Goal: Information Seeking & Learning: Find specific fact

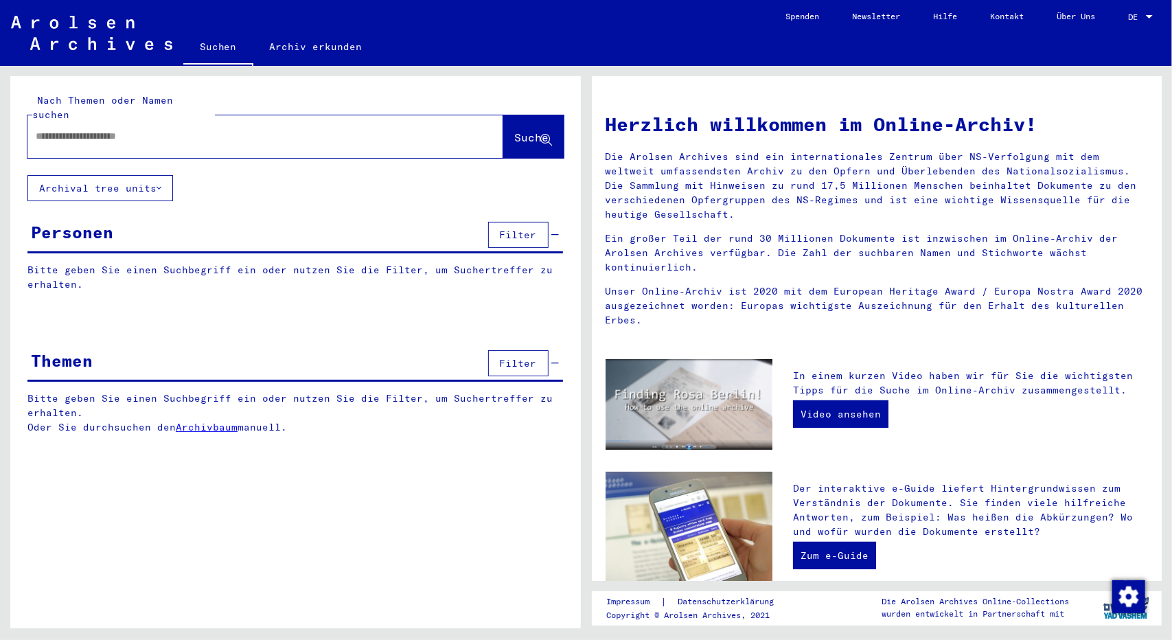
click at [143, 129] on input "text" at bounding box center [249, 136] width 427 height 14
type input "****"
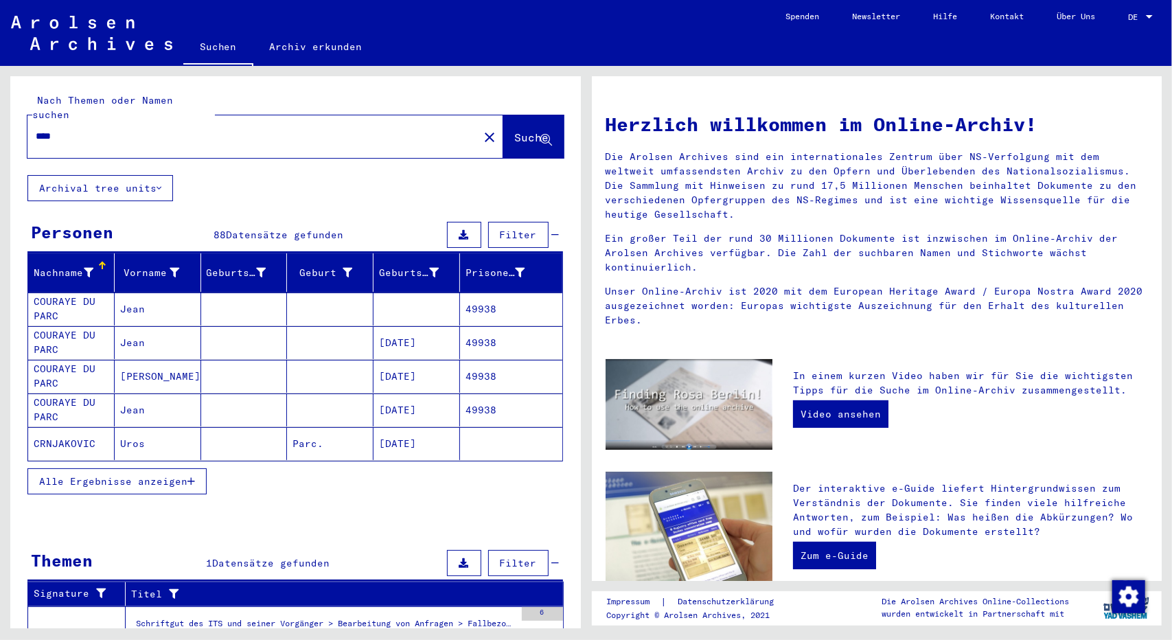
click at [114, 475] on span "Alle Ergebnisse anzeigen" at bounding box center [113, 481] width 148 height 12
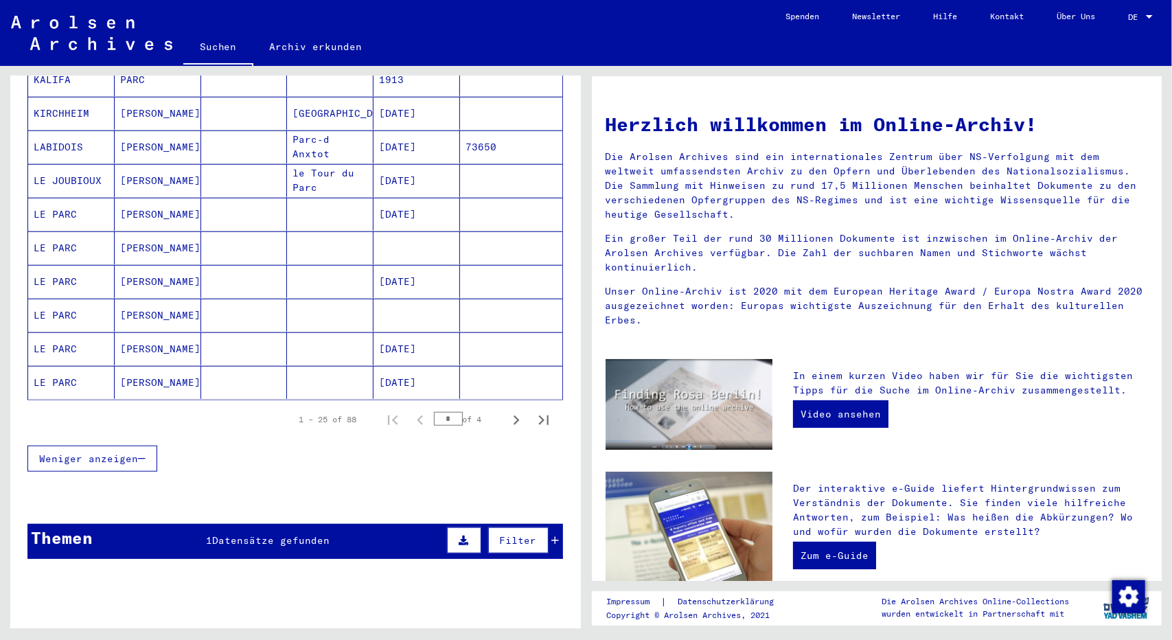
scroll to position [736, 0]
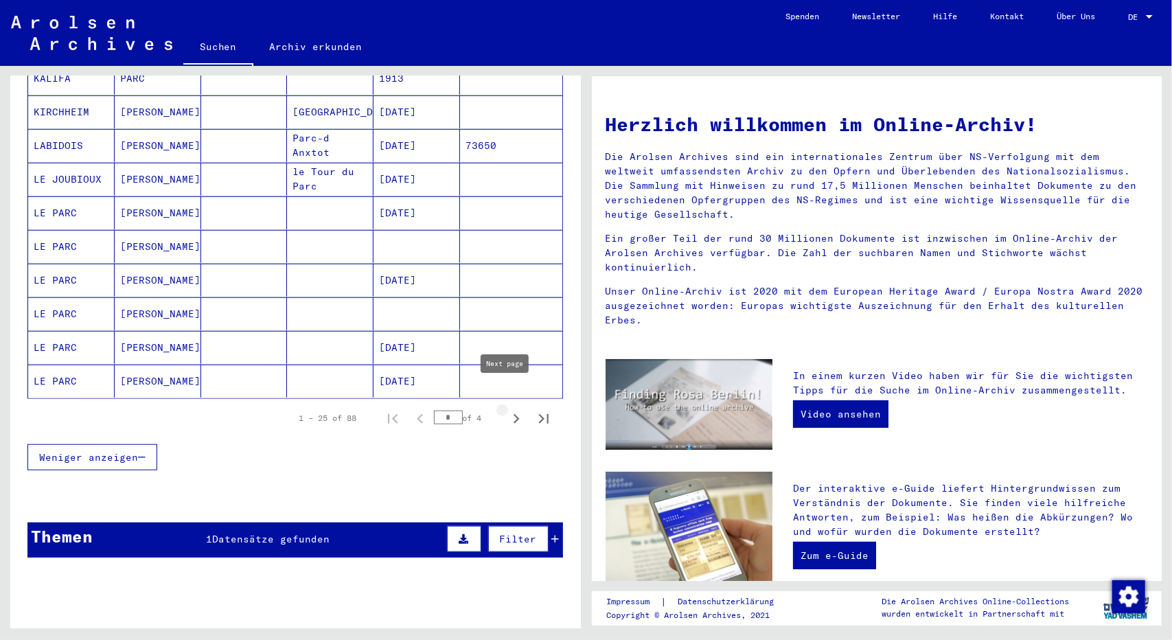
click at [507, 409] on icon "Next page" at bounding box center [516, 418] width 19 height 19
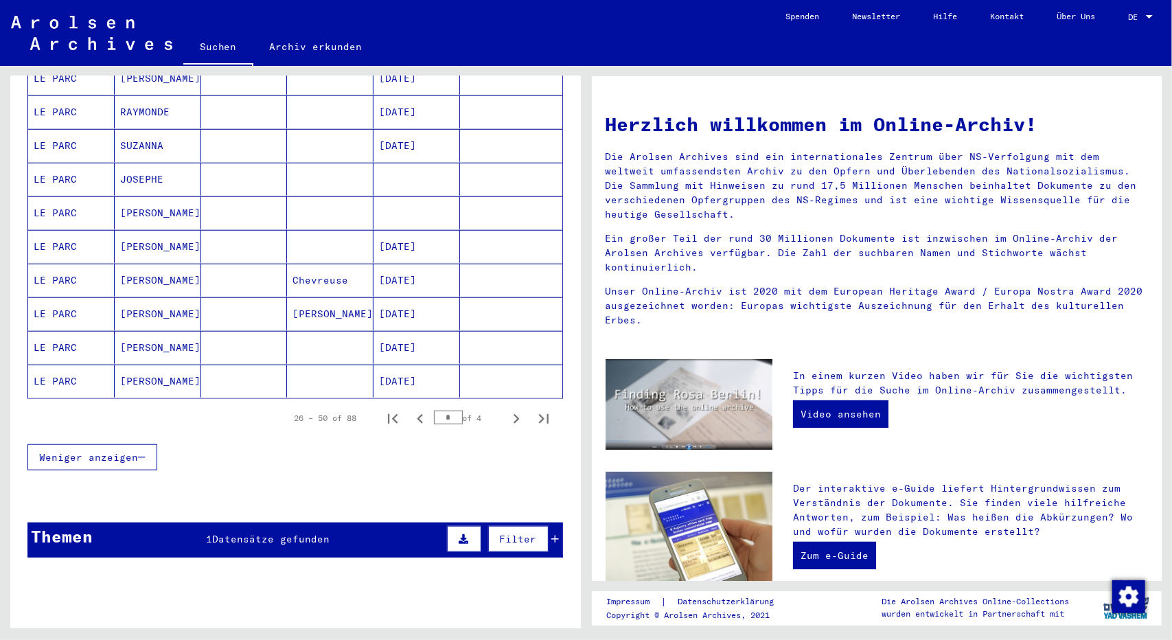
click at [507, 409] on icon "Next page" at bounding box center [516, 418] width 19 height 19
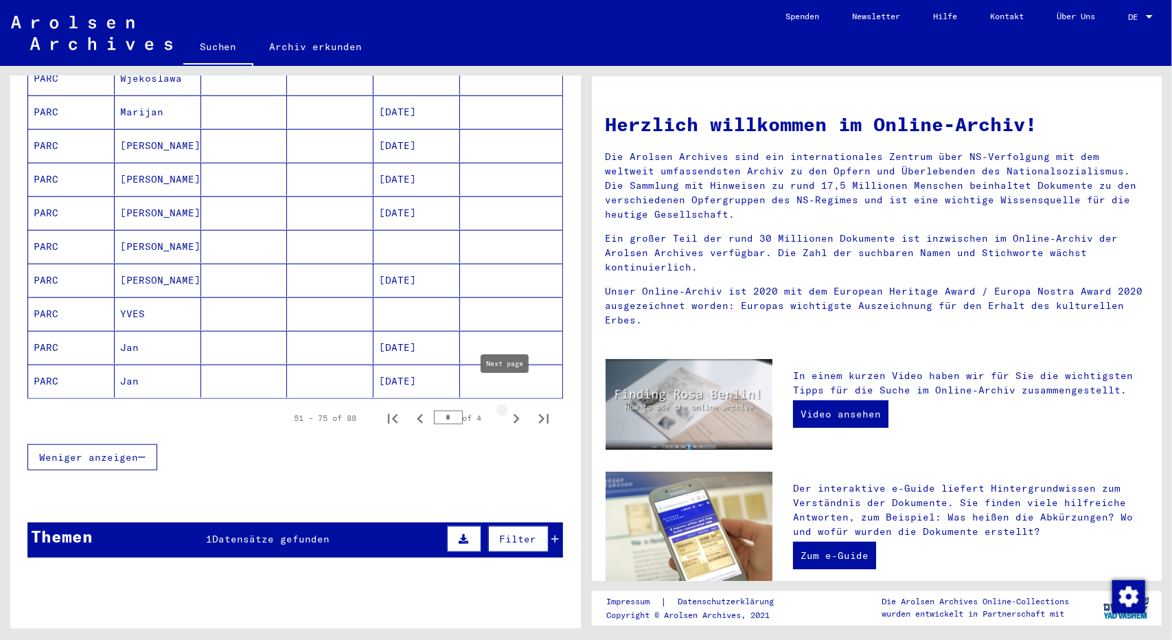
click at [514, 414] on icon "Next page" at bounding box center [517, 419] width 6 height 10
type input "*"
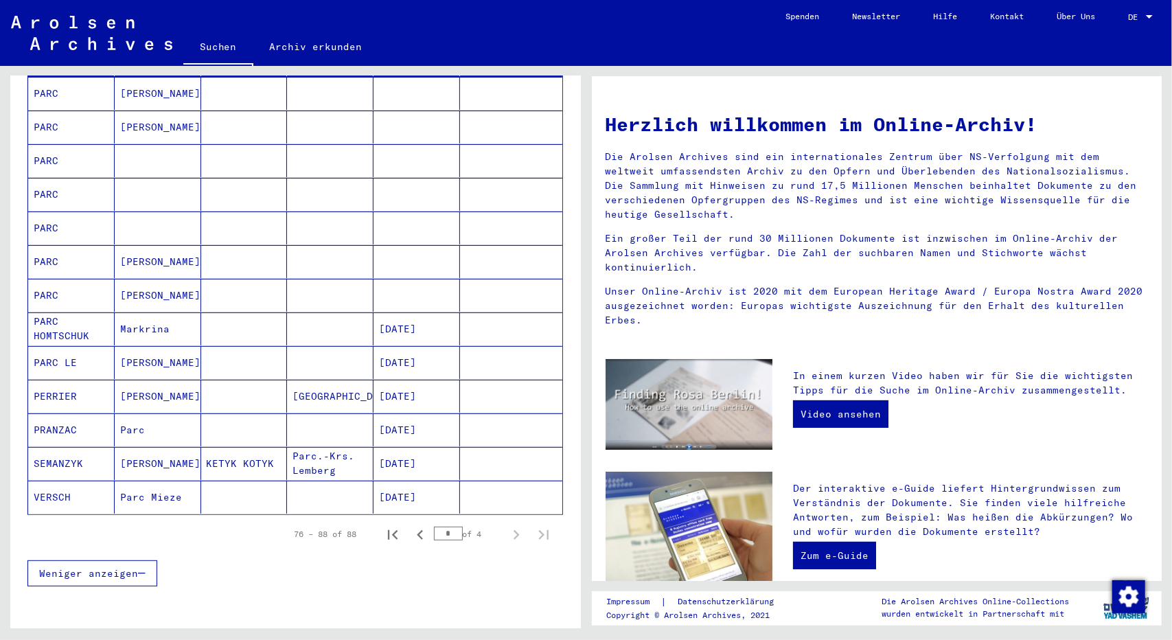
scroll to position [216, 0]
click at [141, 481] on mat-cell "Parc Mieze" at bounding box center [158, 497] width 87 height 33
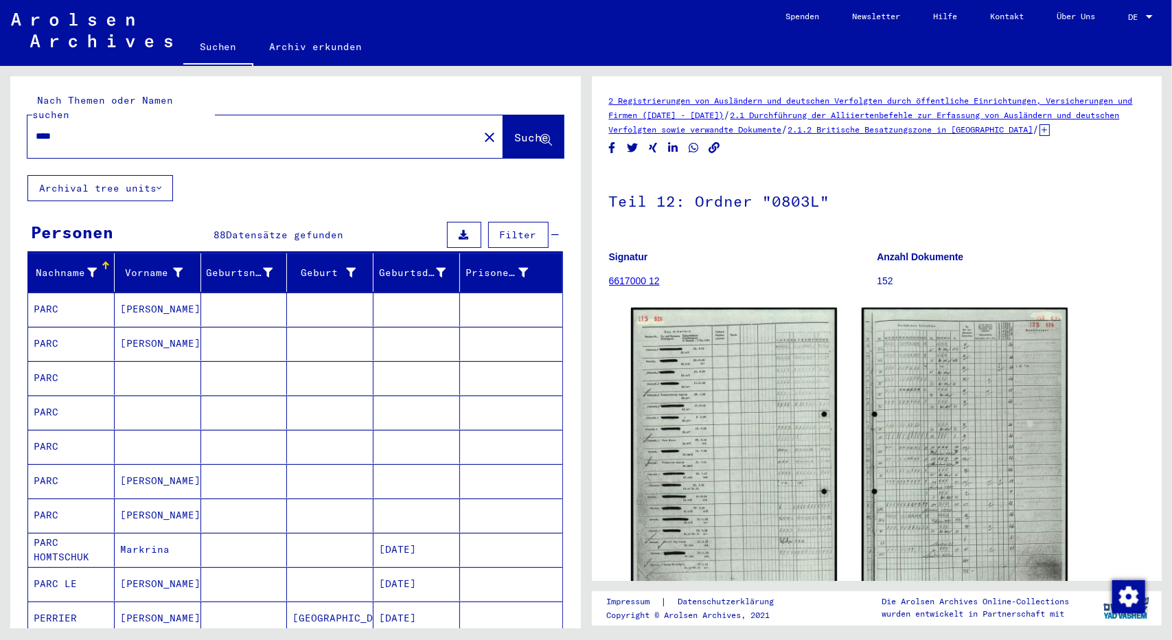
click at [66, 129] on input "****" at bounding box center [253, 136] width 435 height 14
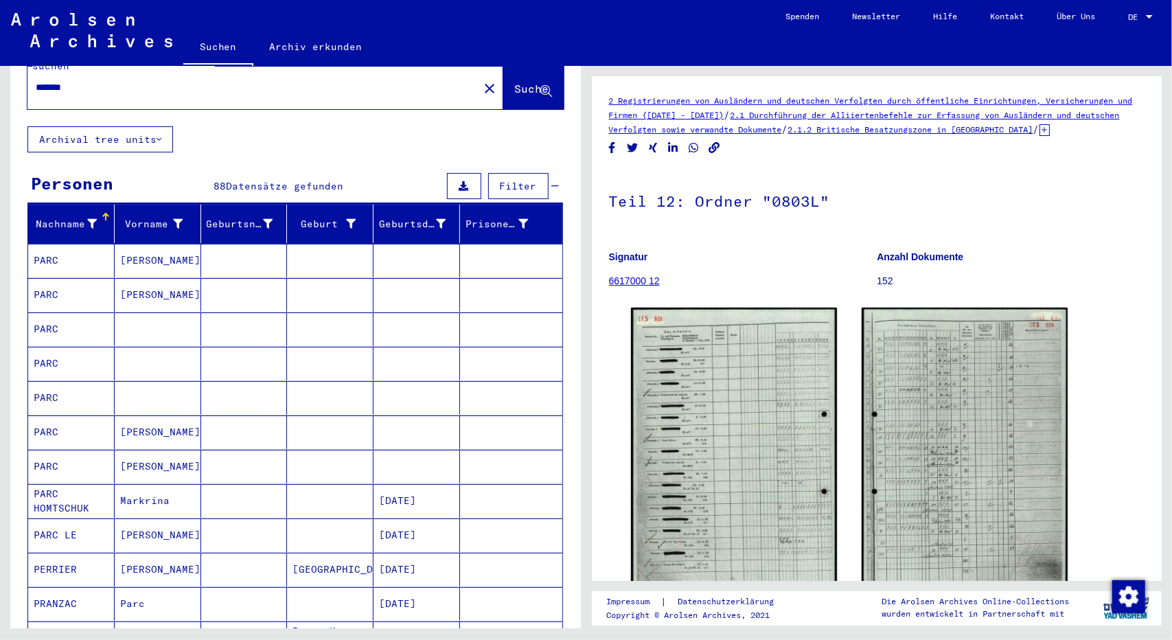
type input "*******"
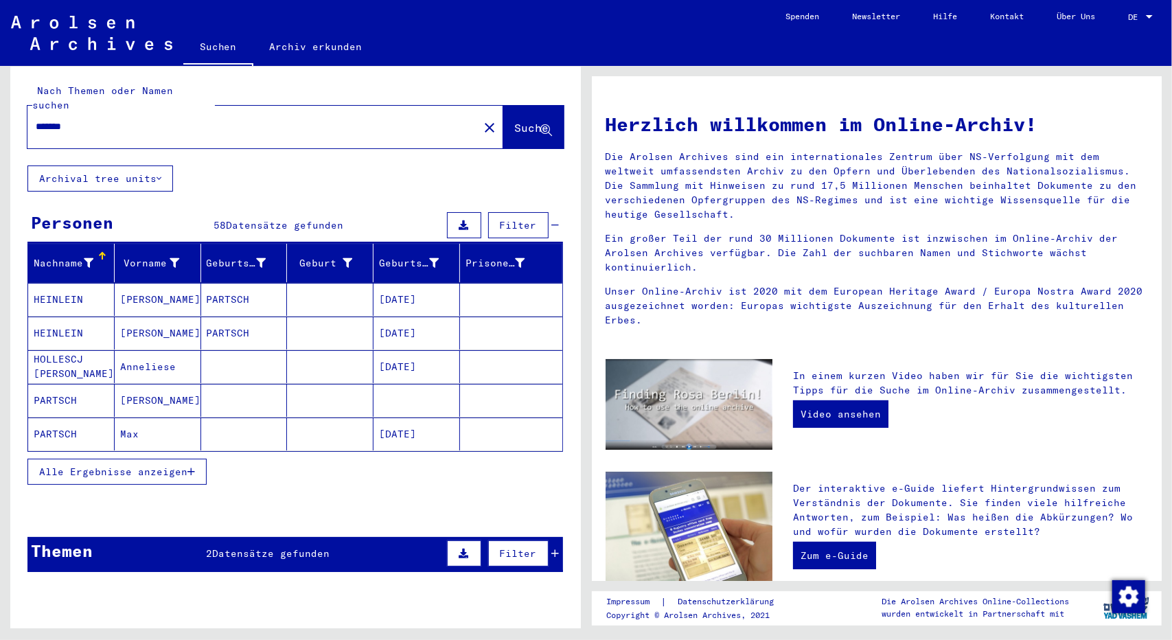
click at [104, 466] on span "Alle Ergebnisse anzeigen" at bounding box center [113, 472] width 148 height 12
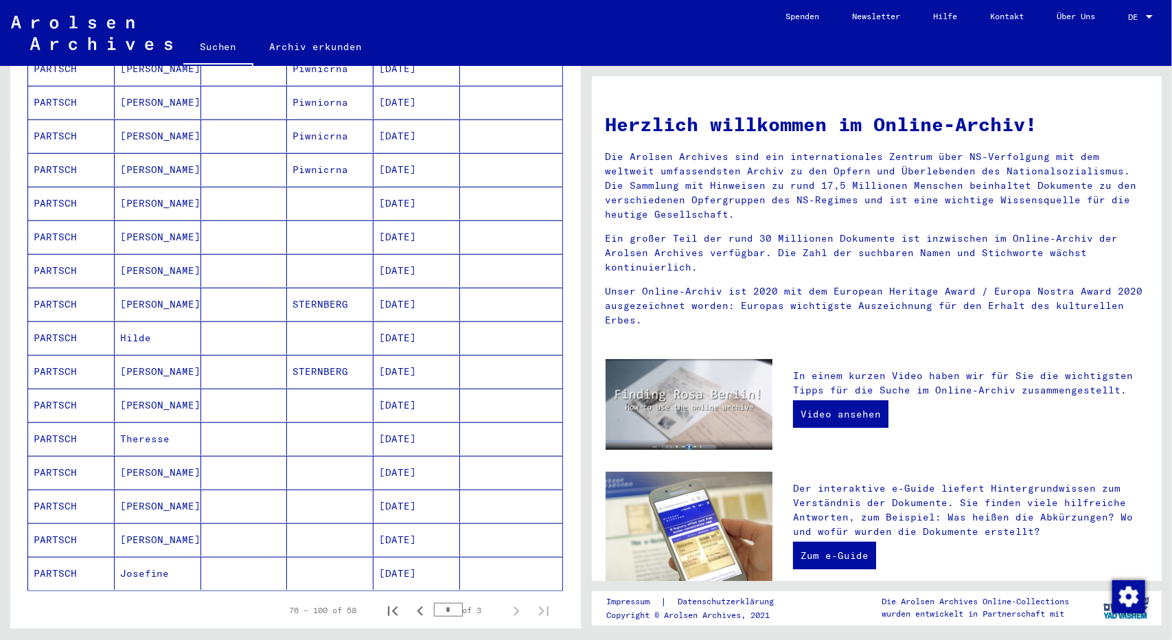
scroll to position [536, 0]
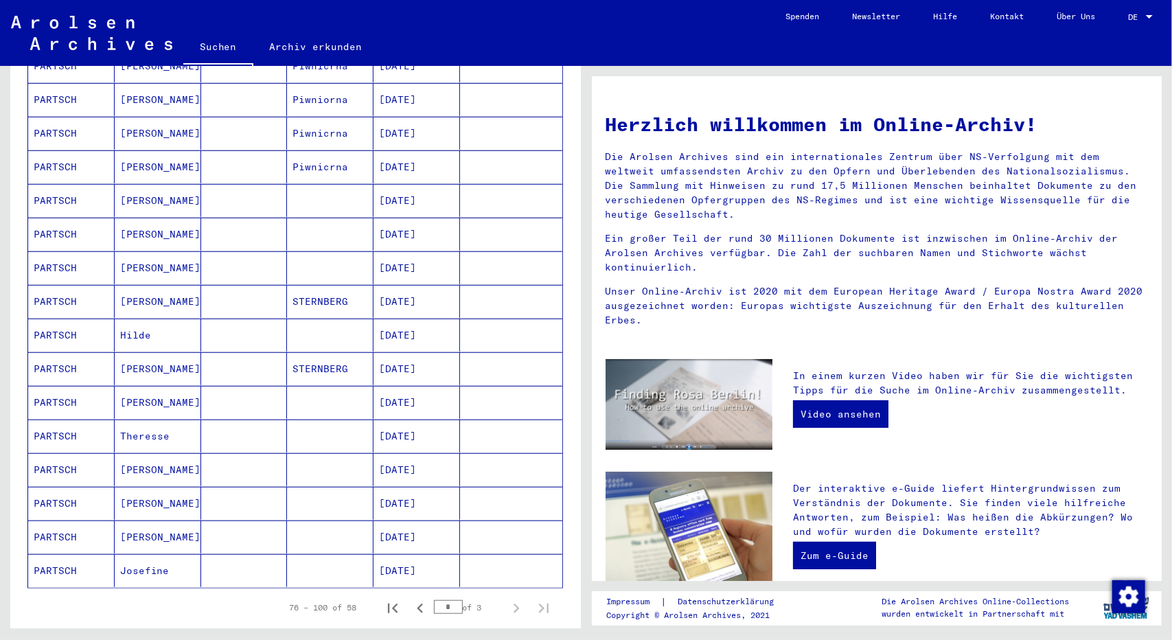
click at [115, 487] on mat-cell "[PERSON_NAME]" at bounding box center [158, 503] width 87 height 33
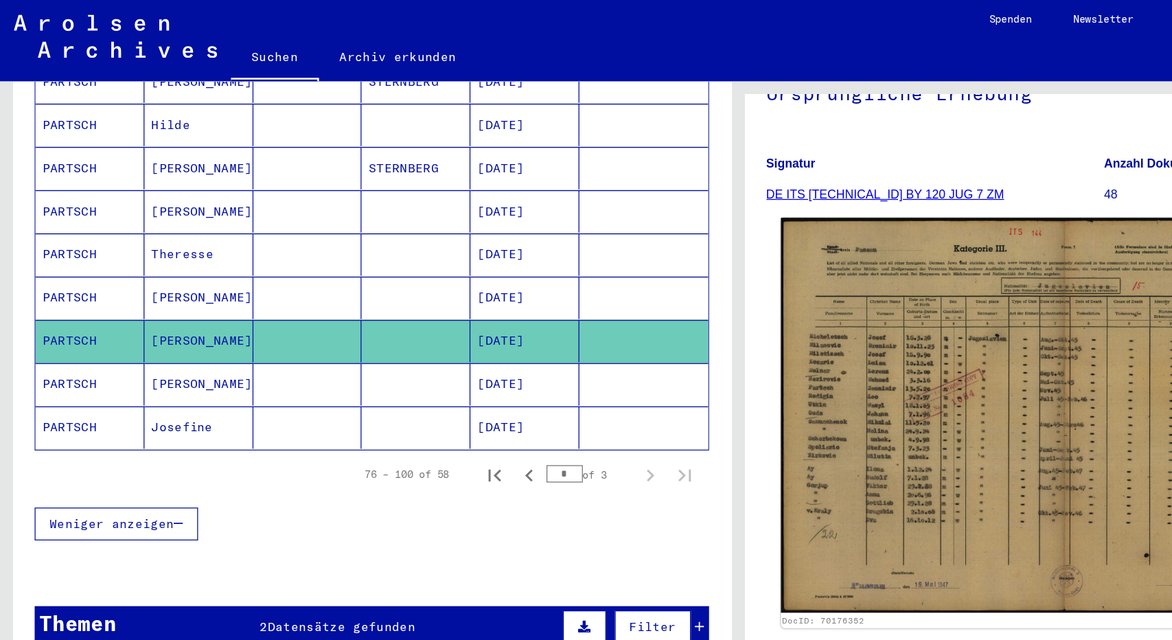
scroll to position [784, 0]
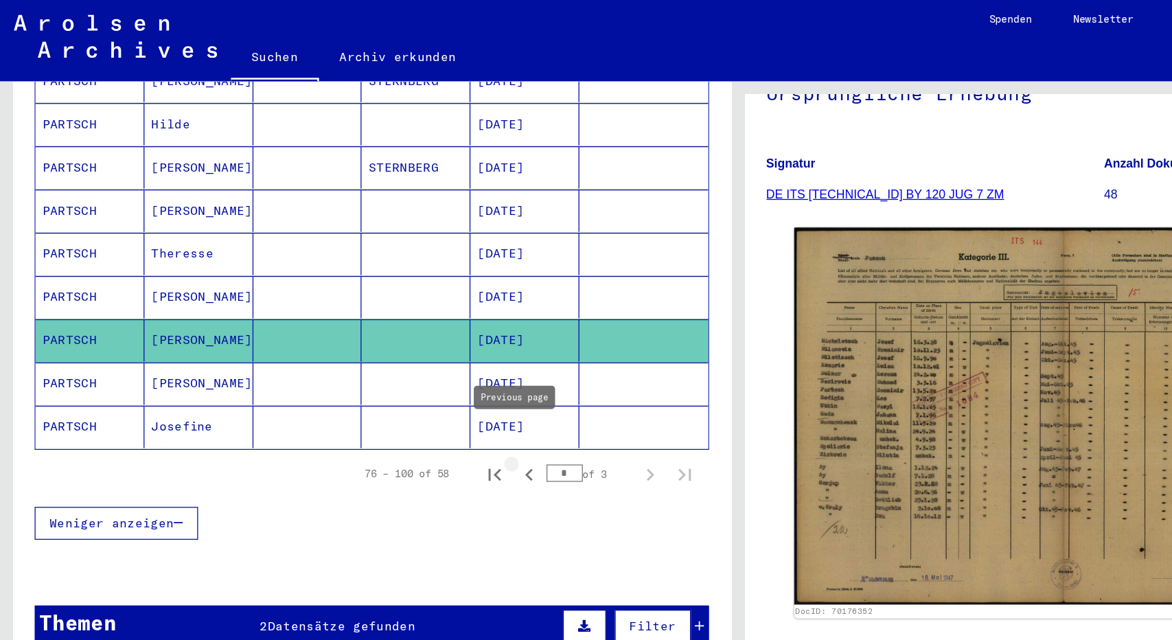
click at [417, 374] on icon "Previous page" at bounding box center [420, 379] width 6 height 10
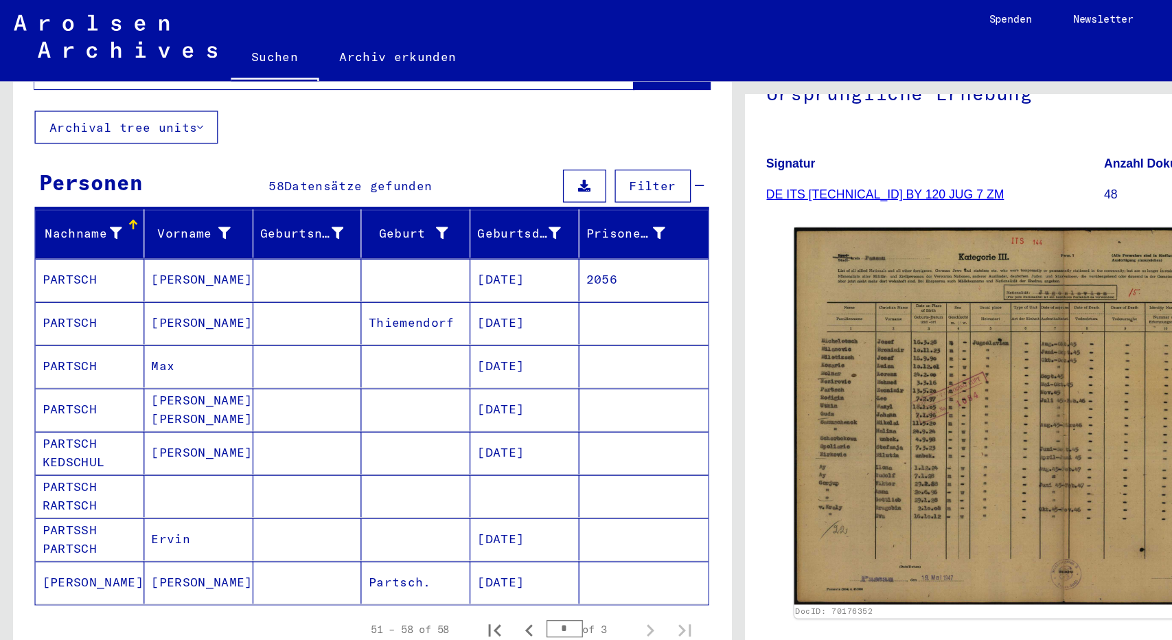
scroll to position [74, 0]
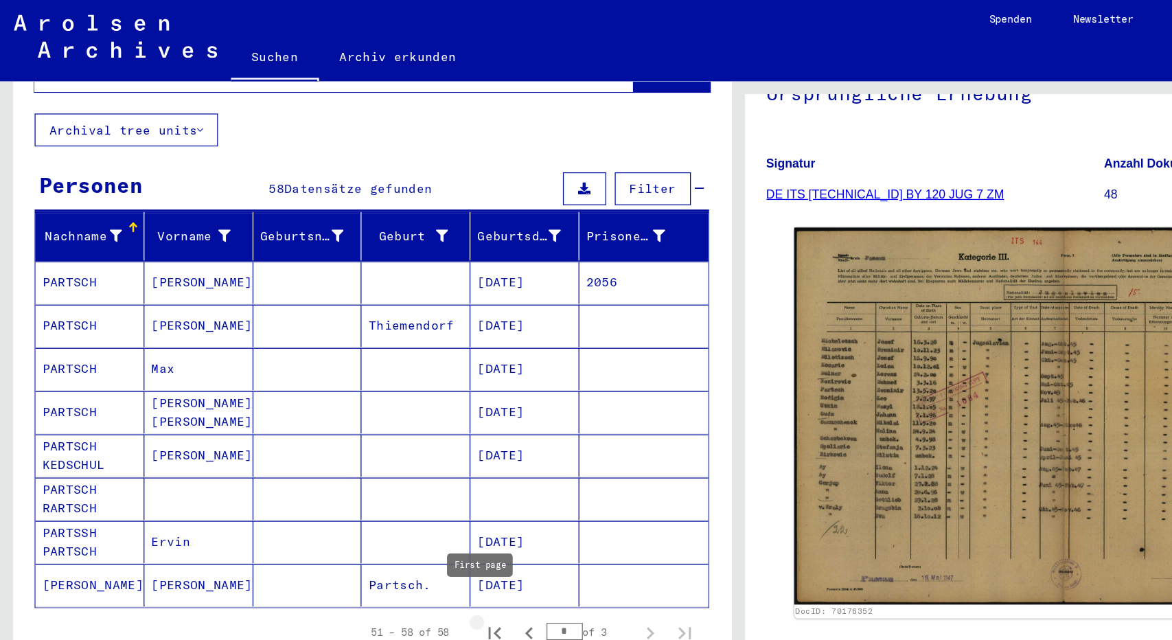
click at [388, 499] on icon "First page" at bounding box center [393, 504] width 10 height 10
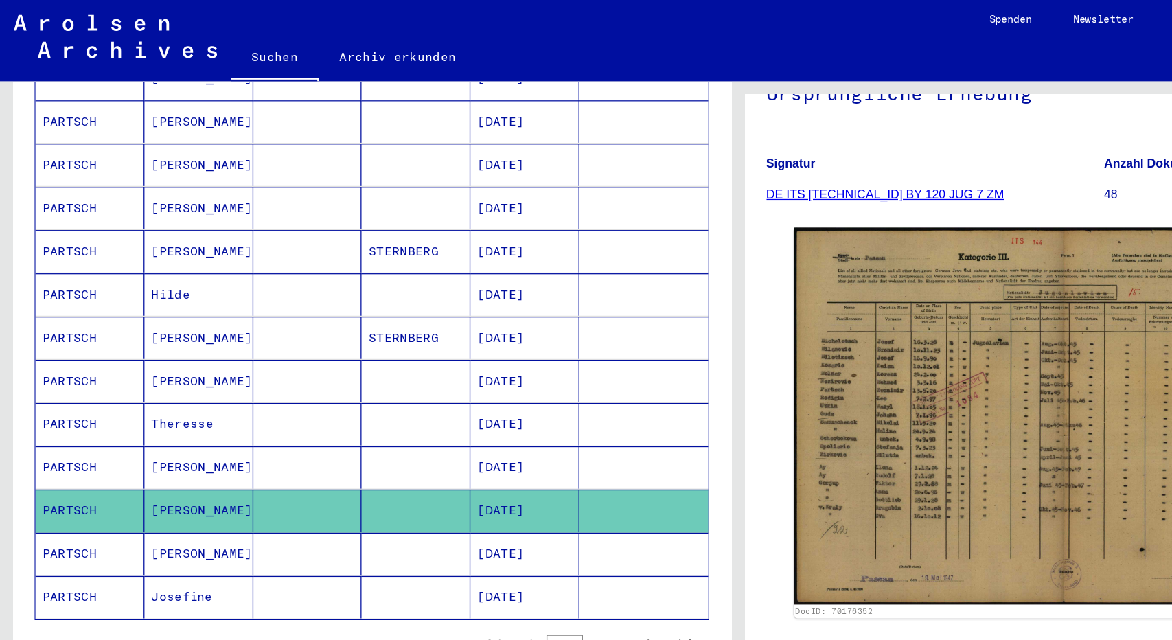
scroll to position [655, 0]
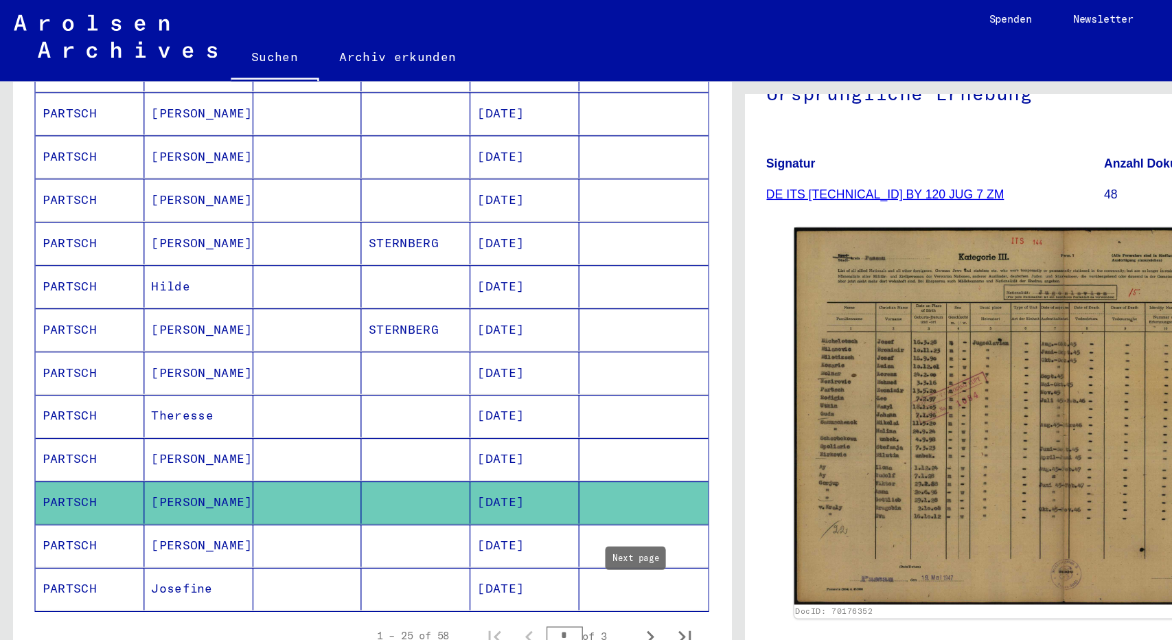
click at [507, 497] on icon "Next page" at bounding box center [516, 506] width 19 height 19
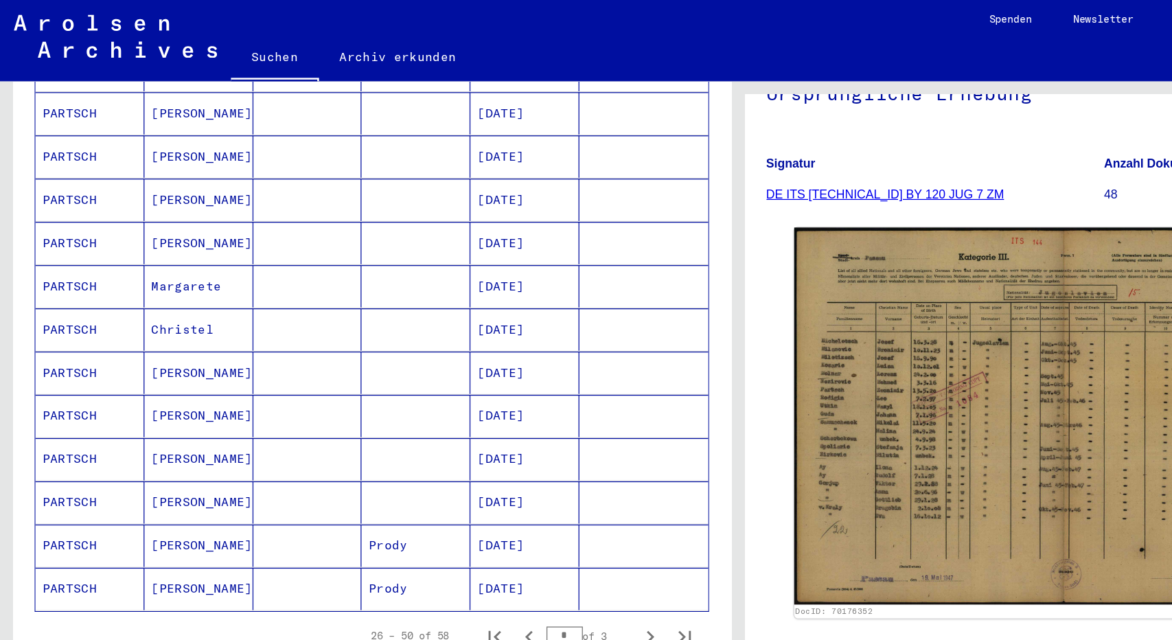
click at [605, 409] on yv-its-full-details "2 Registrierungen von Ausländern und deutschen Verfolgten durch öffentliche Ein…" at bounding box center [877, 266] width 571 height 596
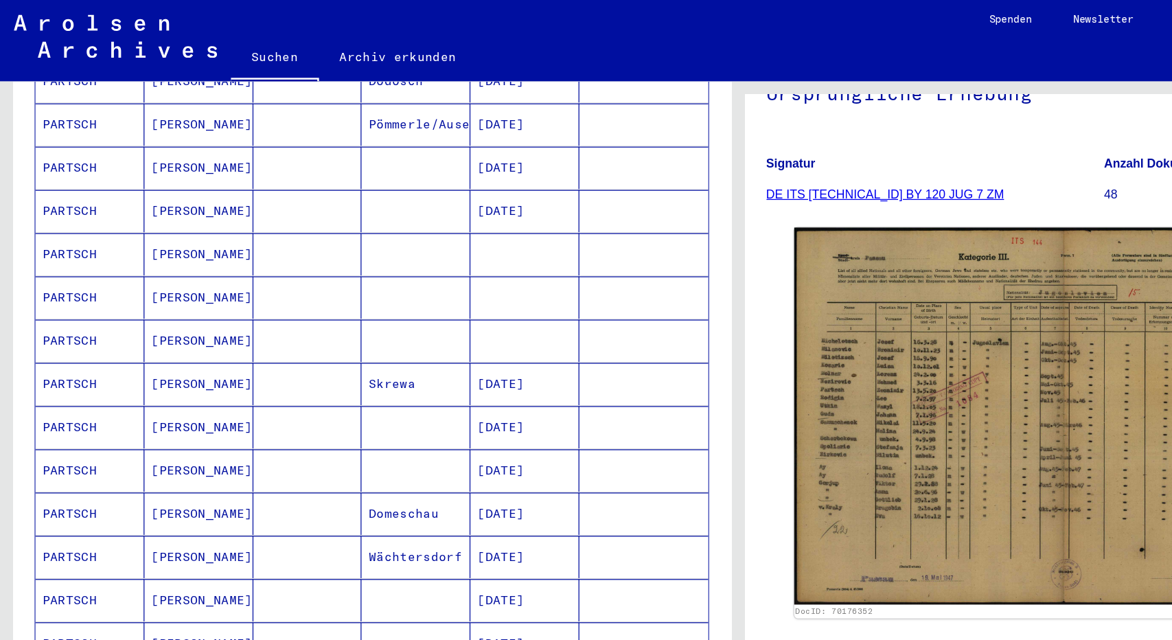
scroll to position [274, 0]
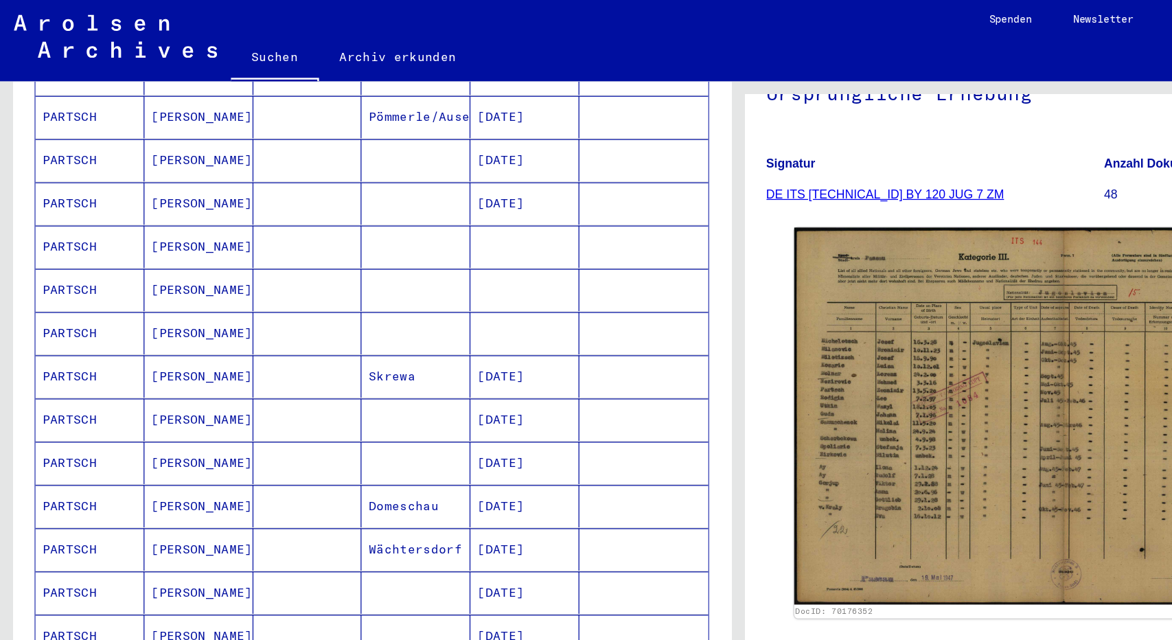
click at [129, 354] on mat-cell "[PERSON_NAME]" at bounding box center [158, 369] width 87 height 34
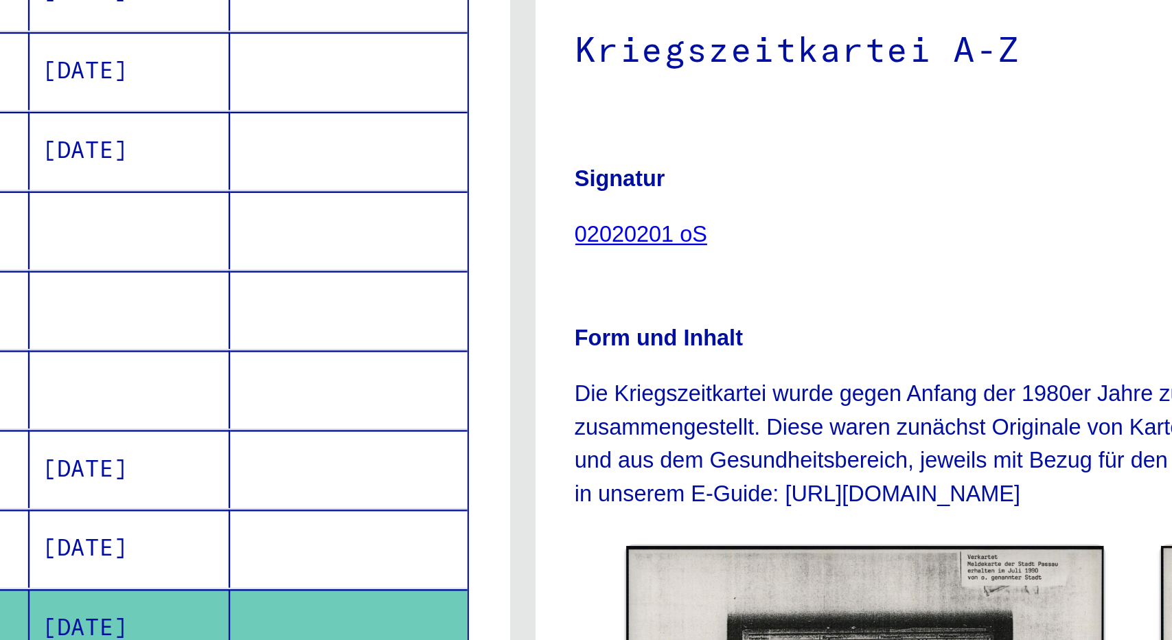
scroll to position [275, 0]
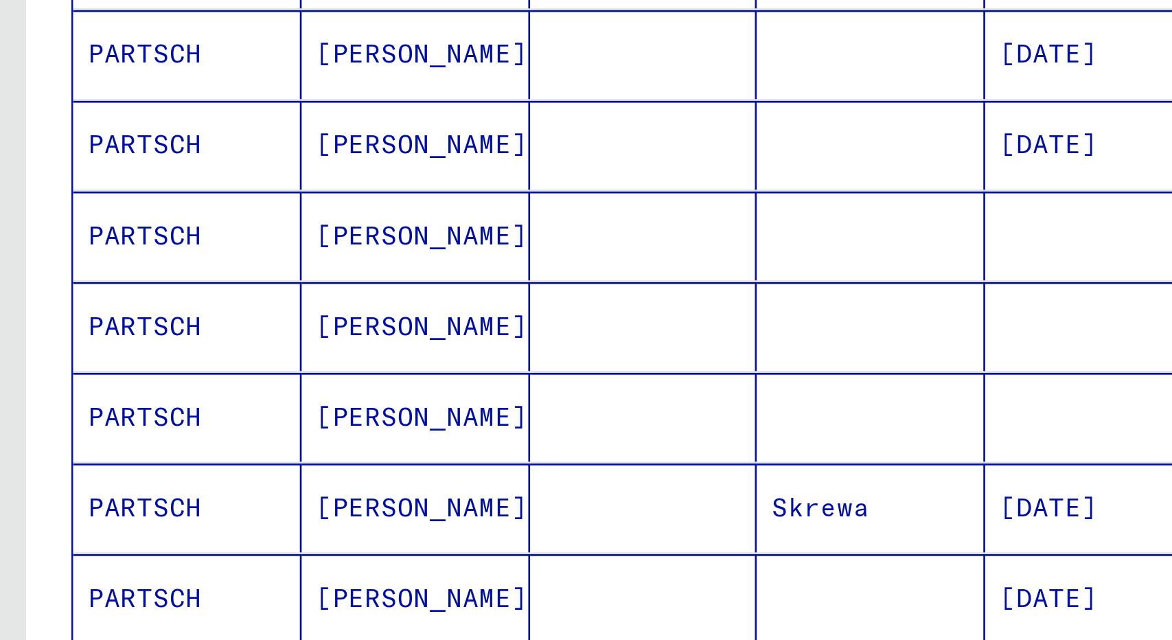
click at [67, 284] on mat-cell "PARTSCH" at bounding box center [71, 301] width 87 height 34
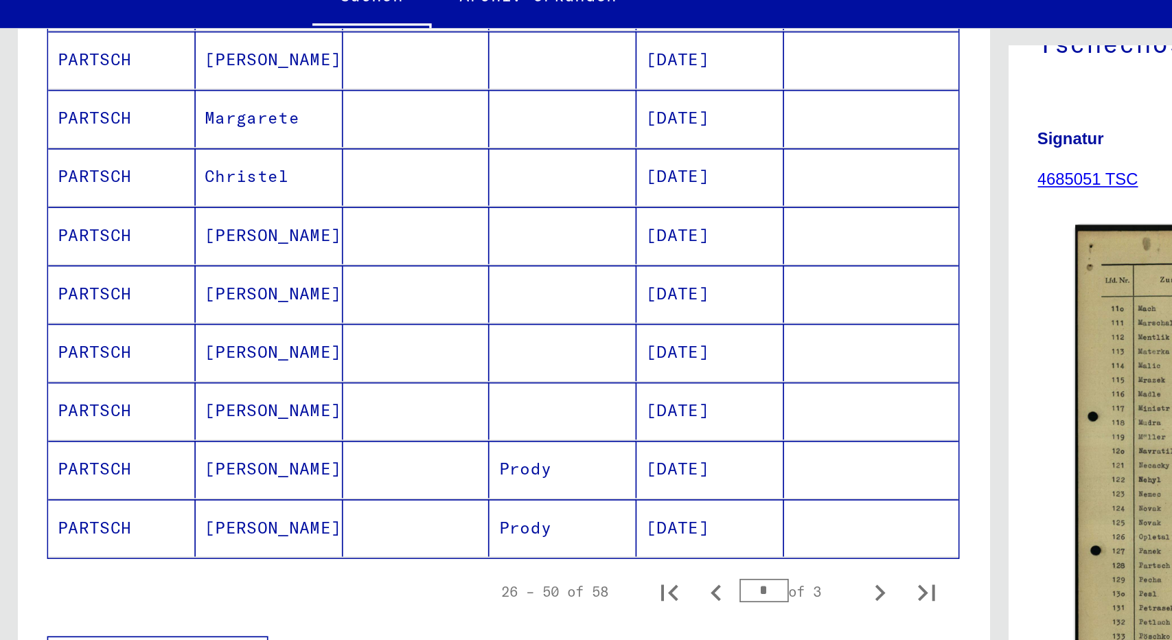
scroll to position [832, 0]
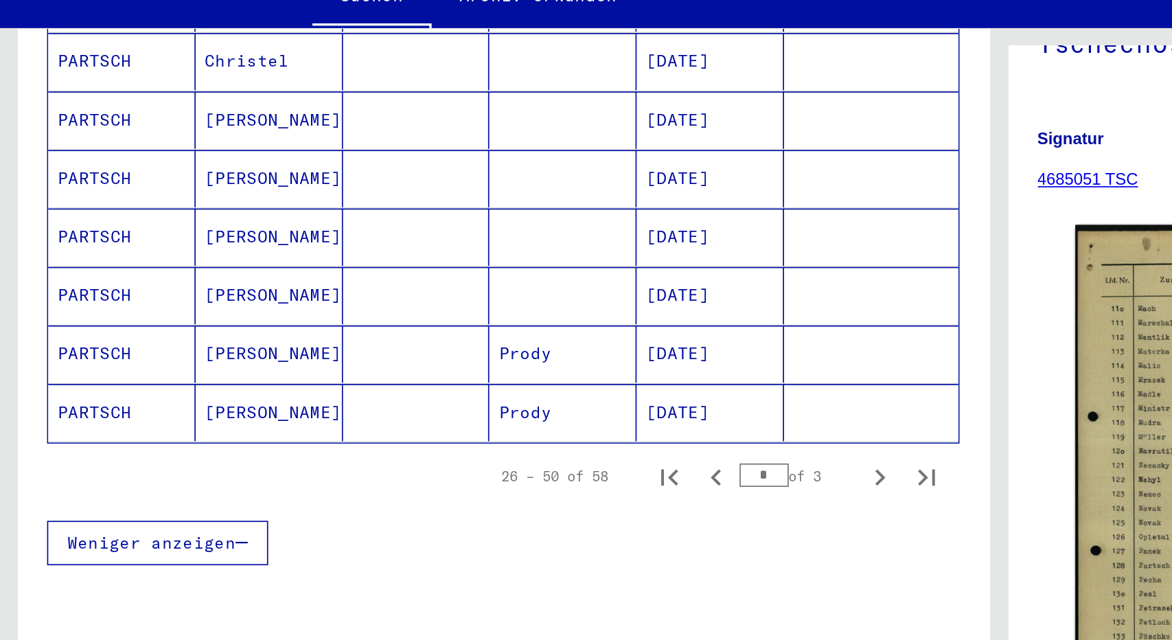
click at [507, 320] on icon "Next page" at bounding box center [516, 329] width 19 height 19
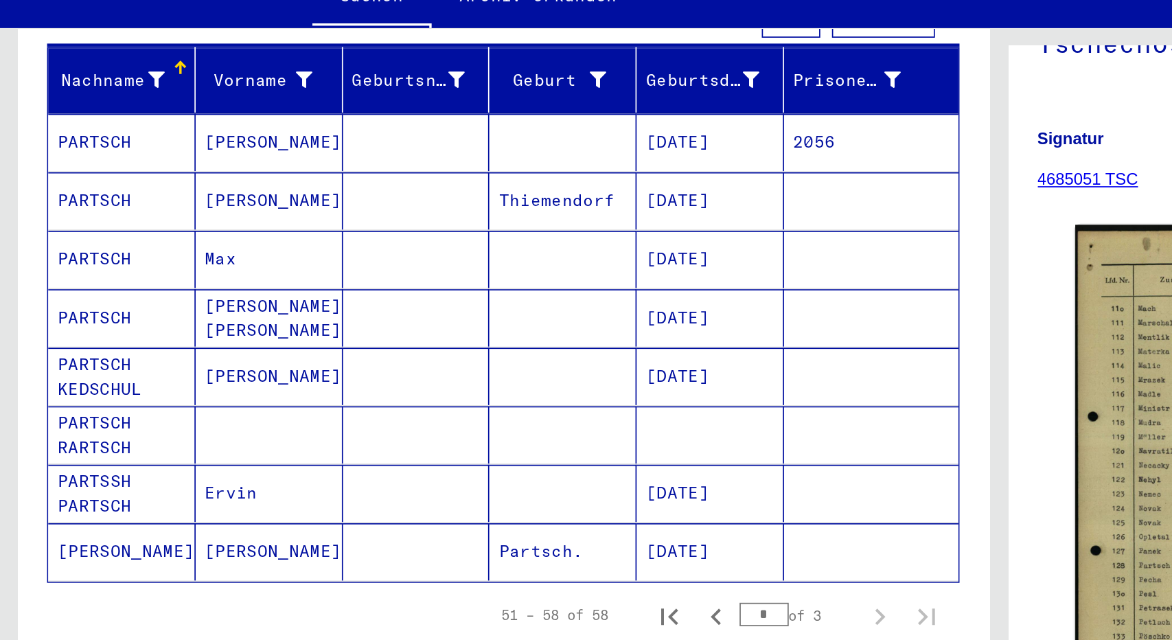
scroll to position [257, 0]
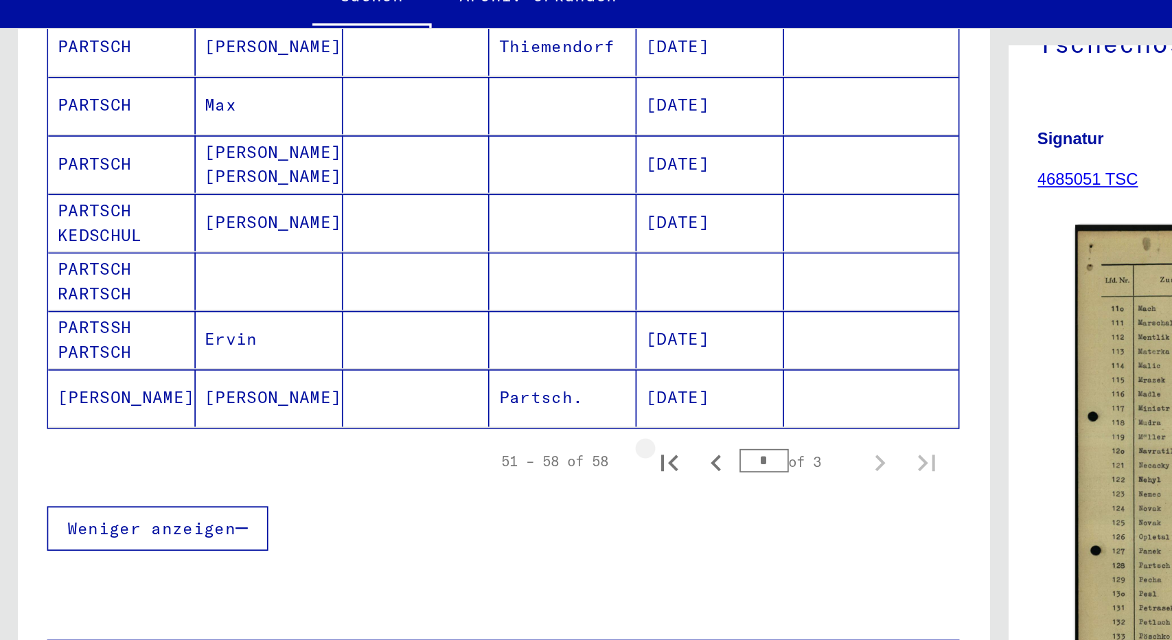
click at [383, 312] on icon "First page" at bounding box center [392, 321] width 19 height 19
type input "*"
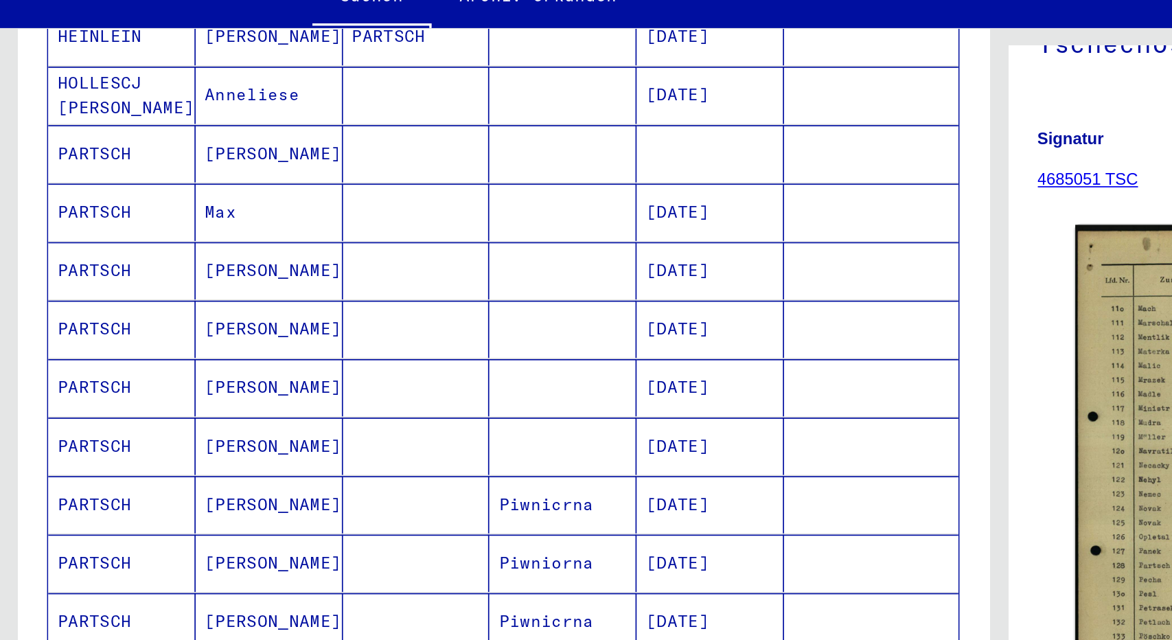
scroll to position [270, 0]
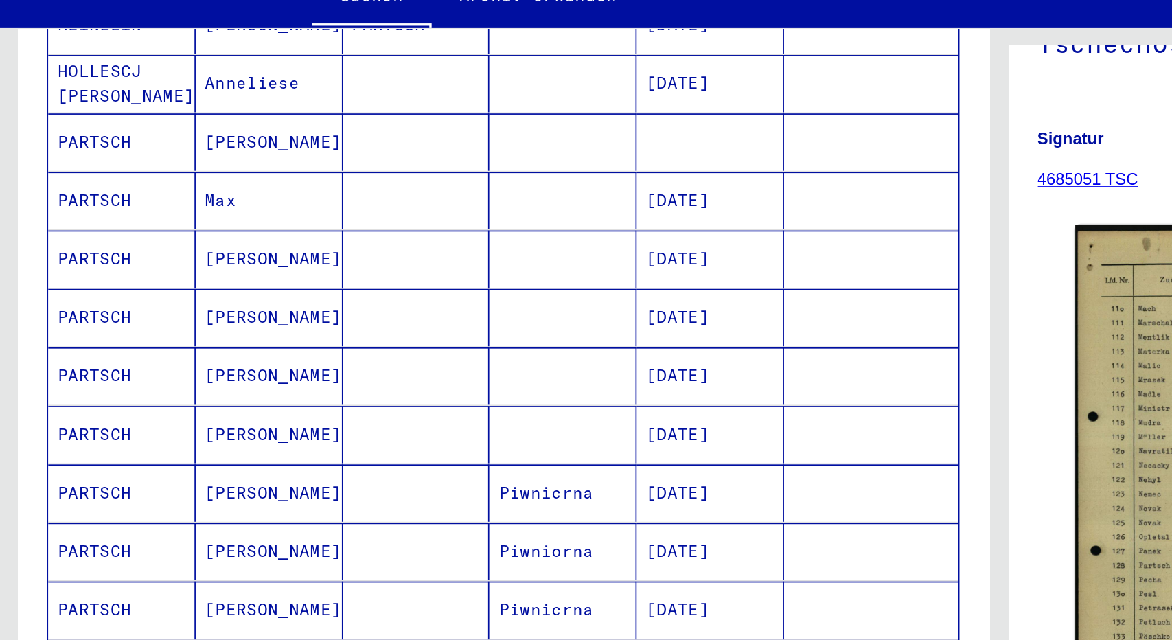
click at [305, 322] on mat-cell "Piwnicrna" at bounding box center [330, 339] width 87 height 34
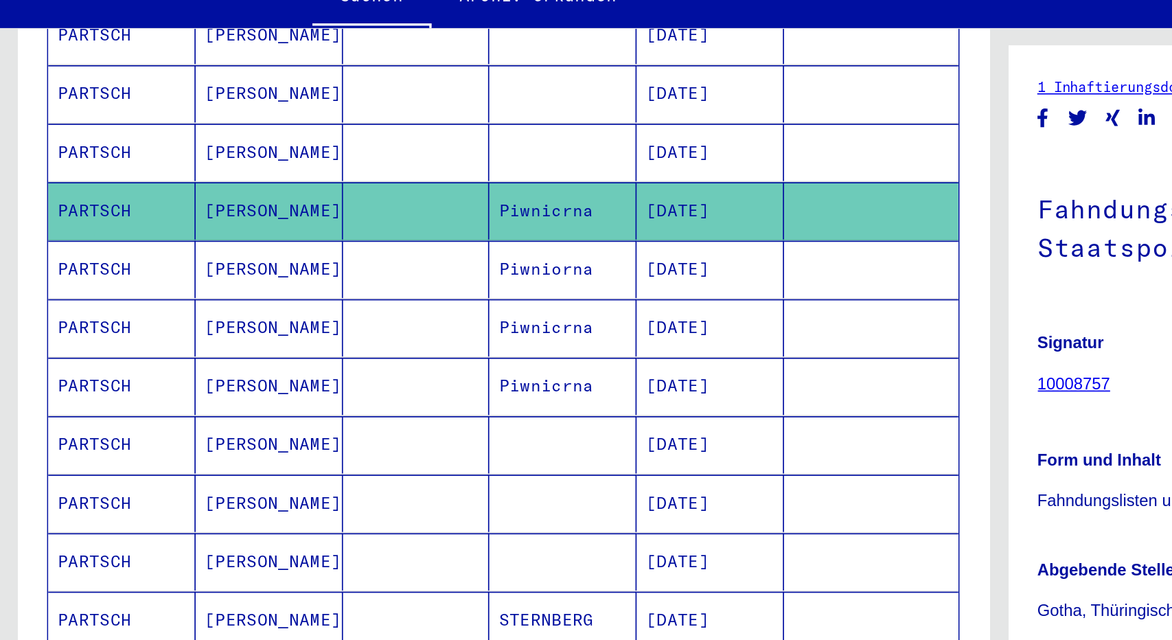
click at [143, 226] on mat-cell "[PERSON_NAME]" at bounding box center [158, 242] width 87 height 34
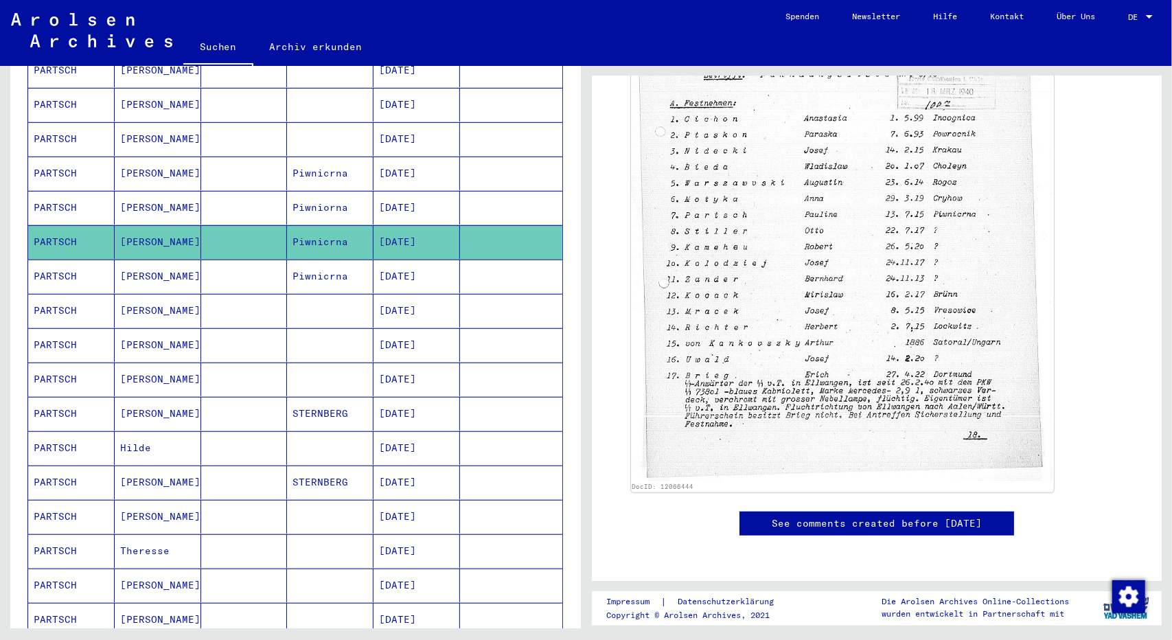
click at [137, 500] on mat-cell "[PERSON_NAME]" at bounding box center [158, 517] width 87 height 34
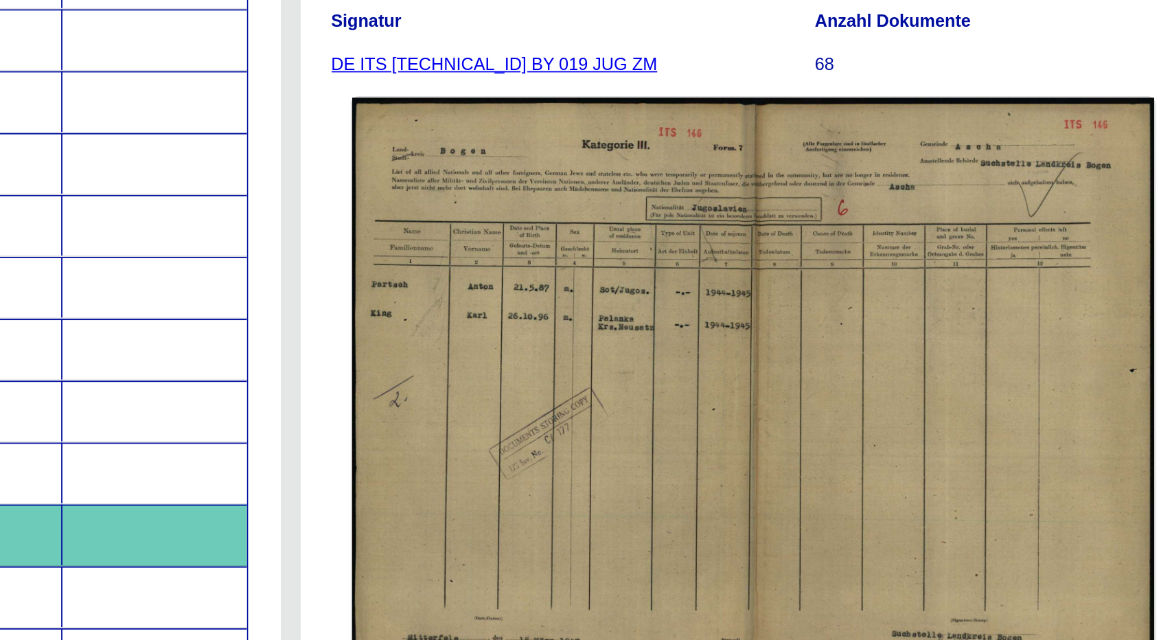
scroll to position [49, 0]
